Goal: Complete application form

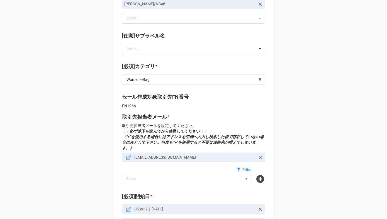
scroll to position [239, 0]
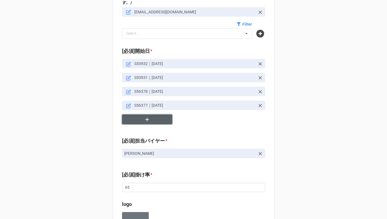
click at [145, 118] on icon "button" at bounding box center [147, 120] width 4 height 4
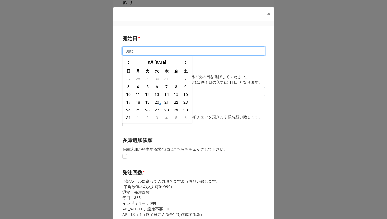
click at [134, 51] on input "text" at bounding box center [193, 50] width 143 height 9
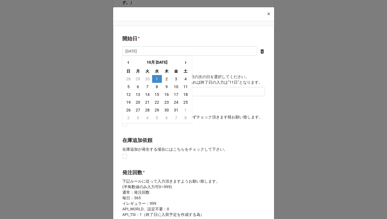
click at [154, 79] on td "1" at bounding box center [156, 79] width 9 height 8
type input "[DATE]"
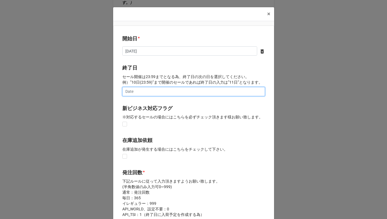
click at [146, 91] on input "text" at bounding box center [193, 91] width 143 height 9
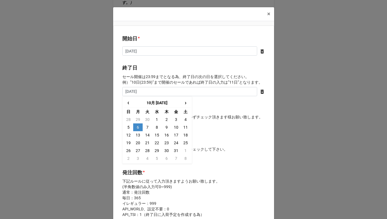
click at [137, 127] on td "6" at bounding box center [137, 128] width 9 height 8
type input "[DATE]"
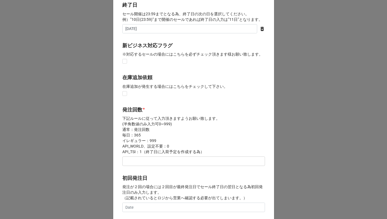
scroll to position [103, 0]
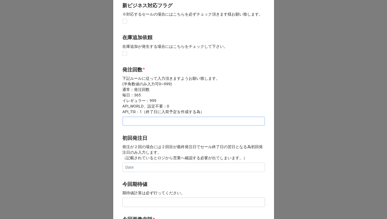
click at [134, 124] on input "text" at bounding box center [193, 121] width 143 height 9
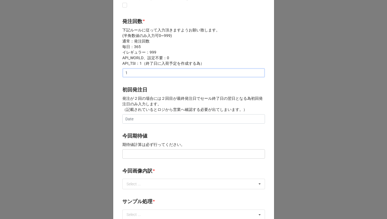
scroll to position [168, 0]
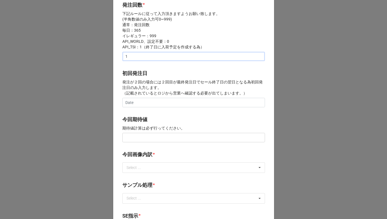
type input "1"
click at [135, 139] on input "text" at bounding box center [193, 137] width 143 height 9
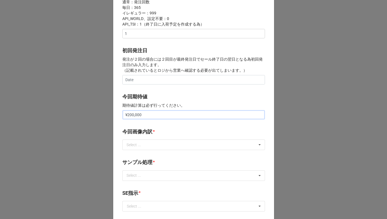
scroll to position [237, 0]
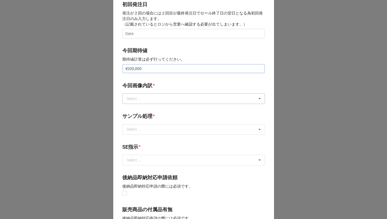
type input "¥200,000"
click at [161, 100] on div "Select ... サンプル撮影 再掲 提供画像 APIデータ SE用サンプルのみ到着 SE用サンプル倉庫取寄せ" at bounding box center [193, 99] width 143 height 11
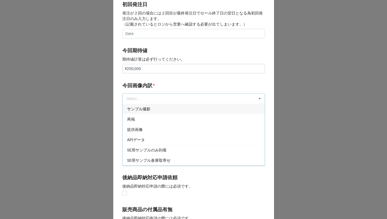
click at [151, 109] on div "サンプル撮影" at bounding box center [193, 109] width 142 height 10
click at [151, 109] on div "再掲" at bounding box center [193, 109] width 142 height 10
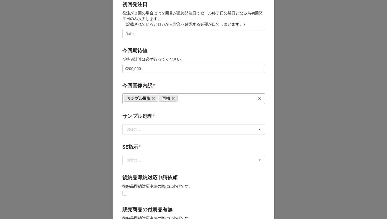
click at [159, 82] on b "今回画像内訳 *" at bounding box center [193, 87] width 143 height 10
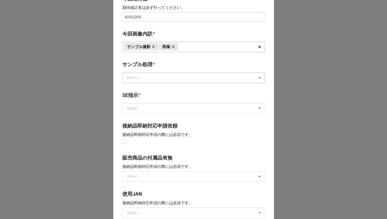
click at [155, 80] on div "Select ... なし 入庫 返却 処分 担当バイヤーへ" at bounding box center [193, 78] width 143 height 11
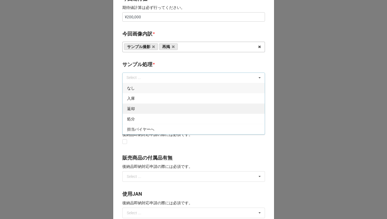
click at [146, 109] on div "返却" at bounding box center [193, 109] width 142 height 10
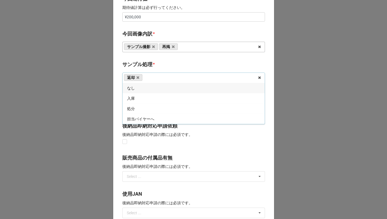
click at [157, 62] on b "サンプル処理 *" at bounding box center [193, 66] width 143 height 10
click at [148, 112] on input "text" at bounding box center [194, 109] width 142 height 10
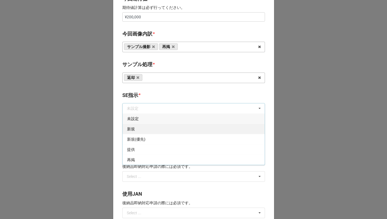
click at [140, 129] on div "新規" at bounding box center [193, 129] width 142 height 10
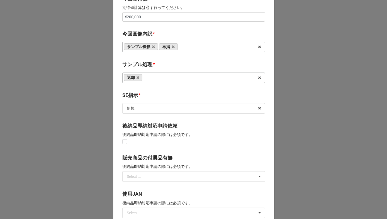
click at [160, 94] on b "SE指示 *" at bounding box center [193, 97] width 143 height 10
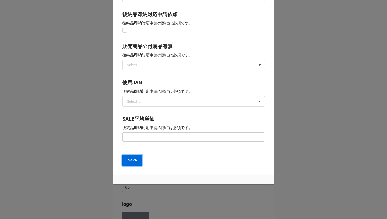
click at [136, 160] on button "Save" at bounding box center [132, 161] width 20 height 12
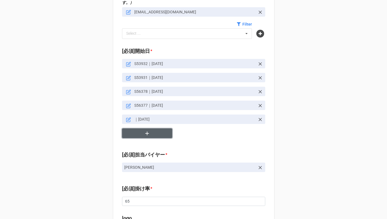
click at [145, 132] on icon "button" at bounding box center [147, 134] width 4 height 4
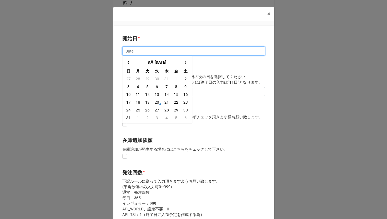
click at [137, 51] on input "text" at bounding box center [193, 50] width 143 height 9
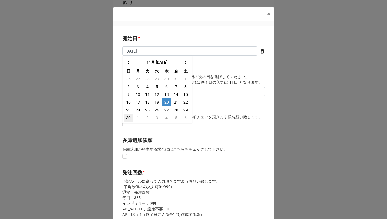
click at [128, 118] on td "30" at bounding box center [128, 118] width 9 height 8
type input "[DATE]"
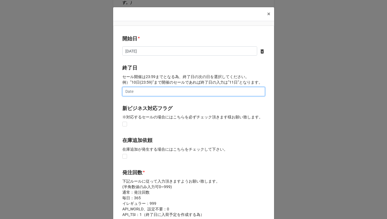
click at [149, 91] on input "text" at bounding box center [193, 91] width 143 height 9
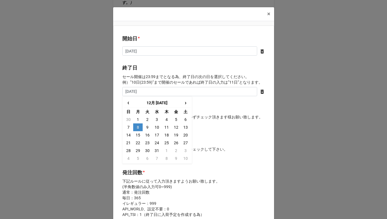
click at [137, 129] on td "8" at bounding box center [137, 128] width 9 height 8
type input "[DATE]"
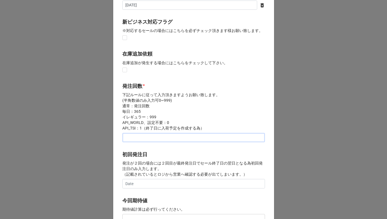
click at [136, 140] on input "text" at bounding box center [193, 137] width 143 height 9
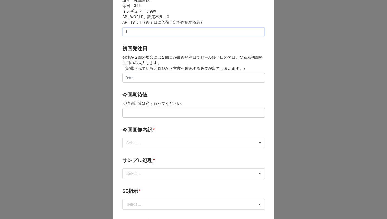
scroll to position [203, 0]
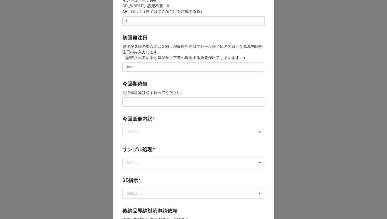
type input "1"
click at [139, 102] on input "text" at bounding box center [193, 101] width 143 height 9
paste input "text"
click at [139, 102] on input "text" at bounding box center [193, 101] width 143 height 9
type input "¥200,000"
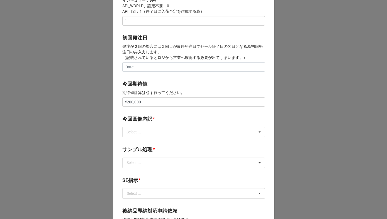
click at [144, 122] on label "今回画像内訳" at bounding box center [137, 119] width 30 height 8
click at [144, 135] on div "Select ..." at bounding box center [137, 132] width 24 height 6
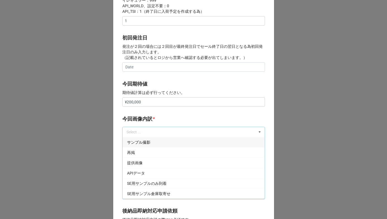
click at [141, 142] on span "サンプル撮影" at bounding box center [138, 142] width 23 height 4
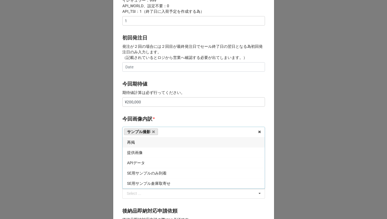
click at [141, 142] on div "再掲" at bounding box center [193, 142] width 142 height 10
click at [151, 111] on div "開始日 * [DATE] ‹ 11月 [DATE] › 日 月 火 [PERSON_NAME] 金 土 26 27 28 29 30 31 1 2 3 4 5…" at bounding box center [193, 97] width 161 height 550
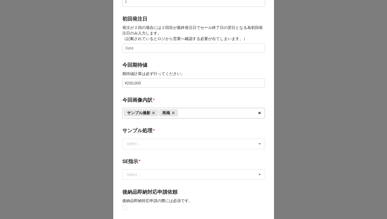
scroll to position [263, 0]
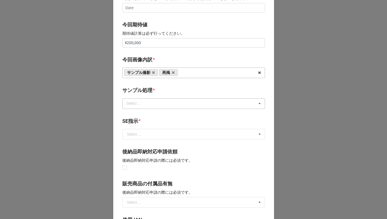
click at [148, 106] on div "Select ..." at bounding box center [137, 103] width 24 height 6
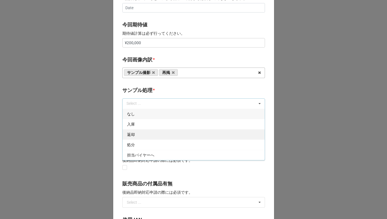
click at [146, 132] on div "返却" at bounding box center [193, 134] width 142 height 10
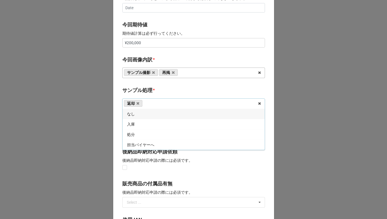
click at [157, 92] on b "サンプル処理 *" at bounding box center [193, 92] width 143 height 10
click at [141, 137] on input "text" at bounding box center [194, 134] width 142 height 10
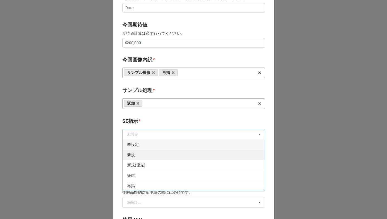
click at [139, 153] on div "新規" at bounding box center [193, 155] width 142 height 10
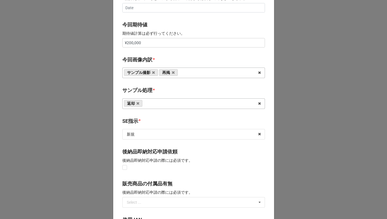
click at [157, 117] on div "開始日 * [DATE] ‹ 11月 [DATE] › 日 月 火 [PERSON_NAME] 金 土 26 27 28 29 30 31 1 2 3 4 5…" at bounding box center [193, 38] width 161 height 550
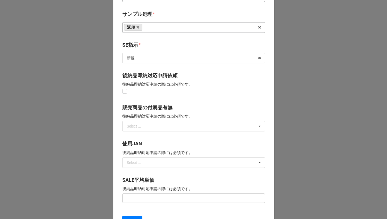
scroll to position [400, 0]
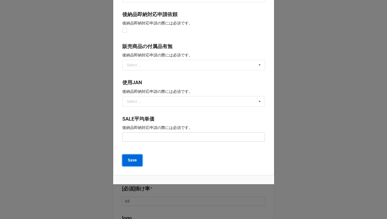
click at [129, 161] on b "Save" at bounding box center [132, 161] width 9 height 6
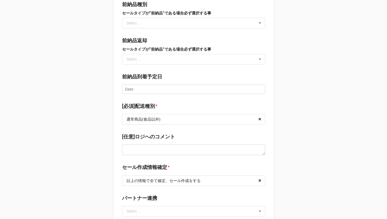
scroll to position [796, 0]
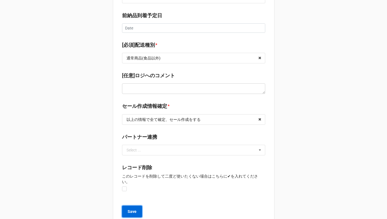
click at [127, 206] on button "Save" at bounding box center [132, 212] width 20 height 12
